Goal: Task Accomplishment & Management: Use online tool/utility

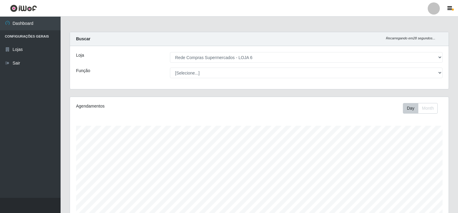
select select "398"
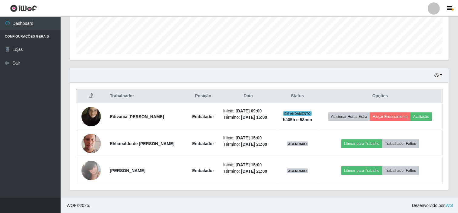
scroll to position [125, 379]
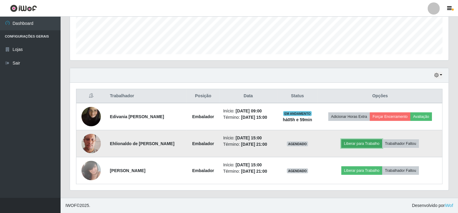
click at [355, 142] on button "Liberar para Trabalho" at bounding box center [362, 143] width 41 height 8
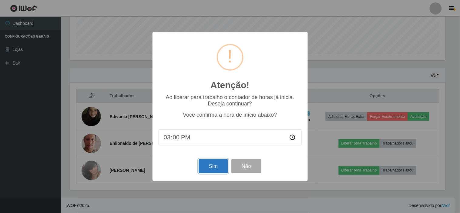
click at [218, 161] on button "Sim" at bounding box center [212, 166] width 29 height 14
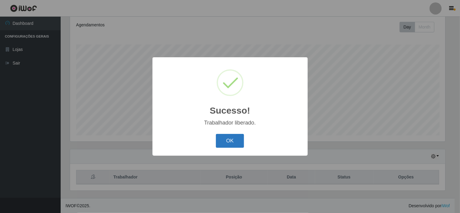
click at [239, 137] on button "OK" at bounding box center [230, 141] width 28 height 14
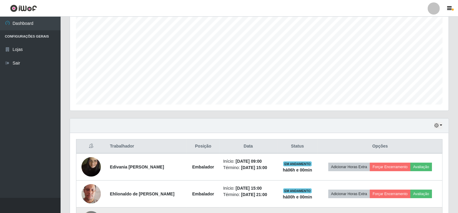
scroll to position [162, 0]
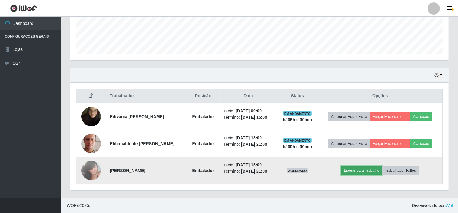
click at [362, 170] on button "Liberar para Trabalho" at bounding box center [362, 170] width 41 height 8
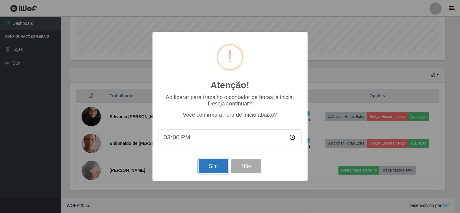
click at [219, 164] on button "Sim" at bounding box center [212, 166] width 29 height 14
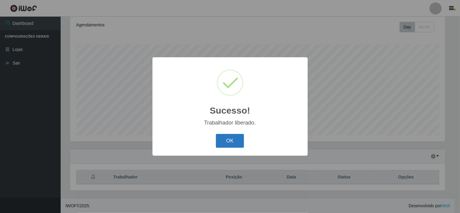
click at [235, 138] on button "OK" at bounding box center [230, 141] width 28 height 14
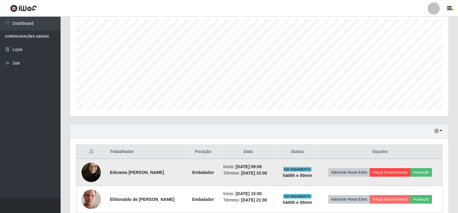
scroll to position [149, 0]
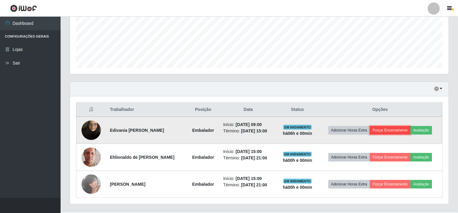
click at [386, 127] on button "Forçar Encerramento" at bounding box center [390, 130] width 41 height 8
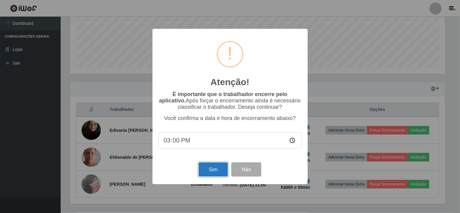
click at [212, 165] on button "Sim" at bounding box center [212, 169] width 29 height 14
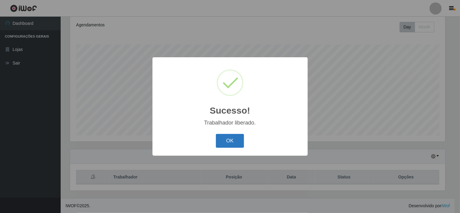
click at [236, 144] on button "OK" at bounding box center [230, 141] width 28 height 14
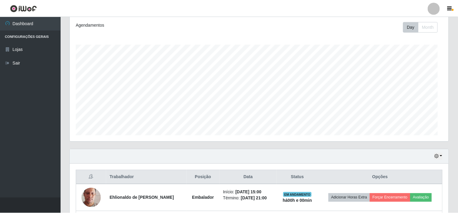
scroll to position [0, 0]
